Goal: Task Accomplishment & Management: Manage account settings

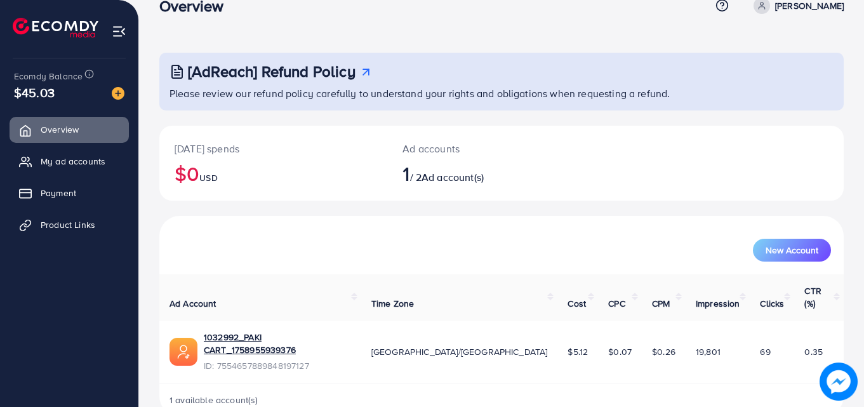
scroll to position [30, 0]
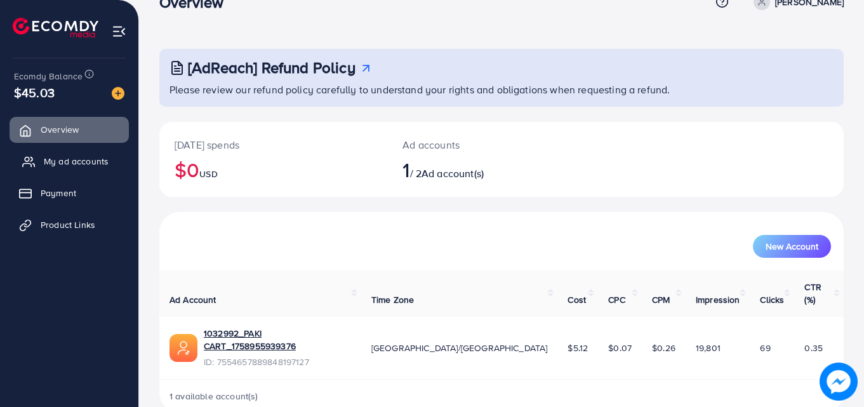
click at [63, 158] on span "My ad accounts" at bounding box center [76, 161] width 65 height 13
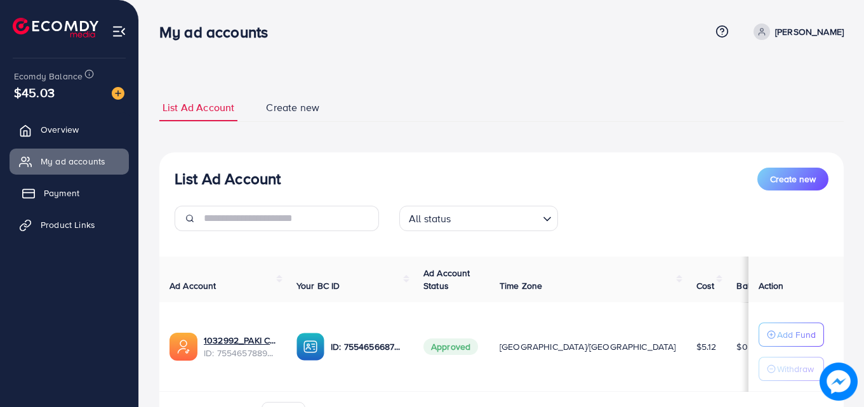
click at [65, 189] on span "Payment" at bounding box center [62, 193] width 36 height 13
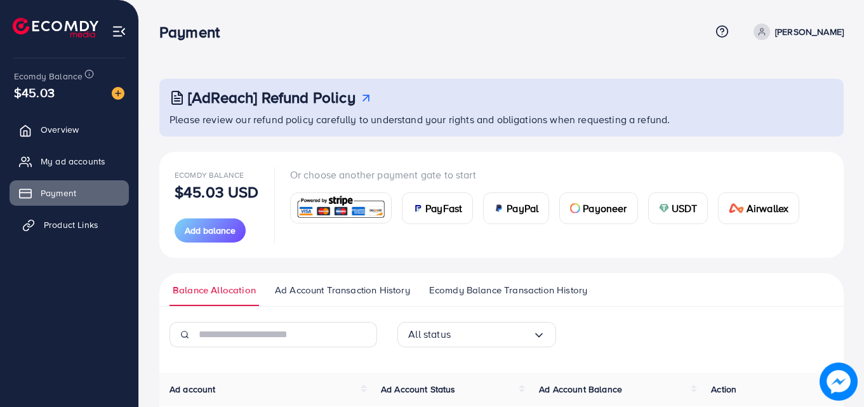
click at [58, 224] on span "Product Links" at bounding box center [71, 224] width 55 height 13
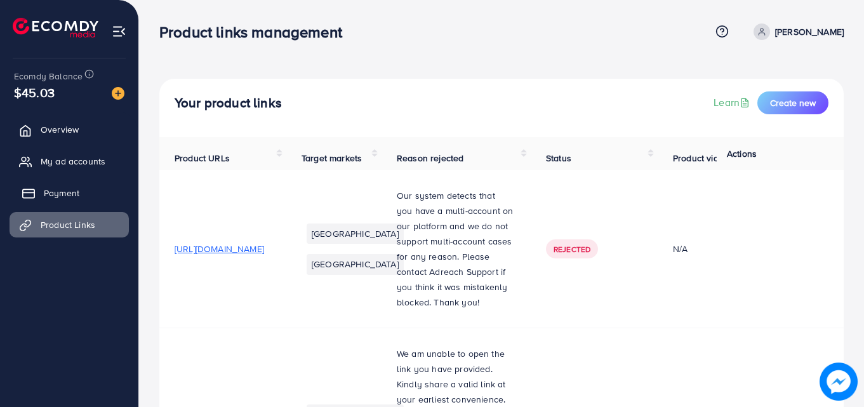
click at [50, 192] on span "Payment" at bounding box center [62, 193] width 36 height 13
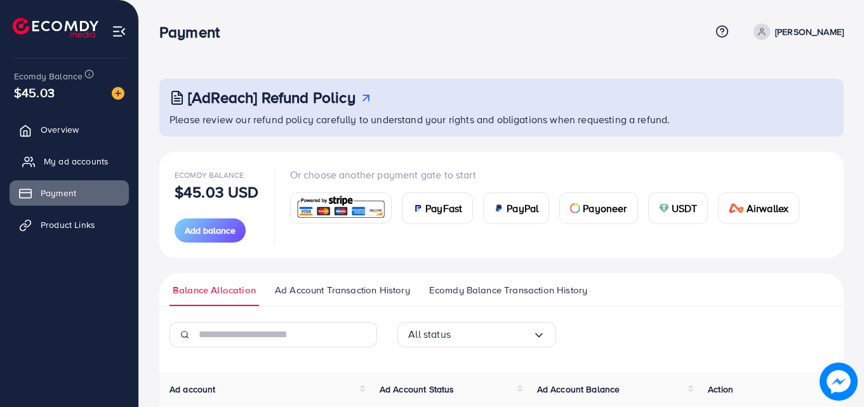
click at [64, 170] on link "My ad accounts" at bounding box center [69, 161] width 119 height 25
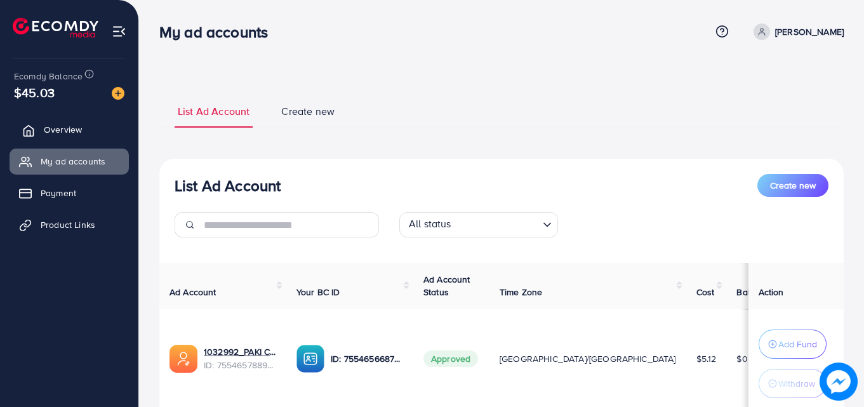
click at [53, 137] on link "Overview" at bounding box center [69, 129] width 119 height 25
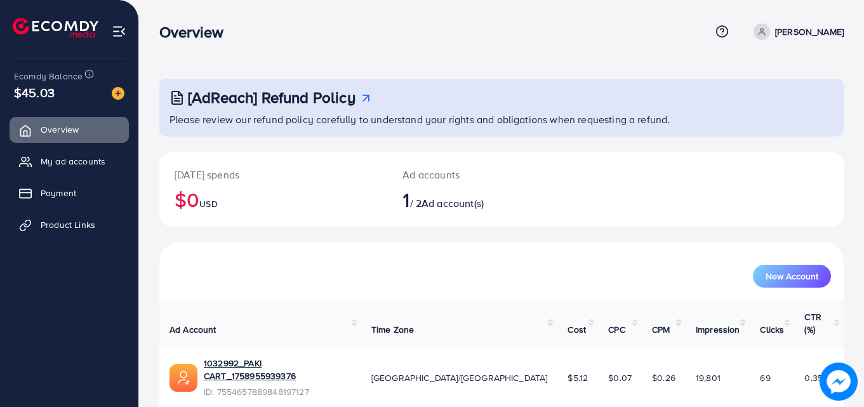
drag, startPoint x: 6, startPoint y: 91, endPoint x: 64, endPoint y: 88, distance: 58.5
click at [64, 88] on div "Ecomdy Balance $45.03 Overview My ad accounts Payment Product Links" at bounding box center [69, 203] width 139 height 407
